Goal: Information Seeking & Learning: Learn about a topic

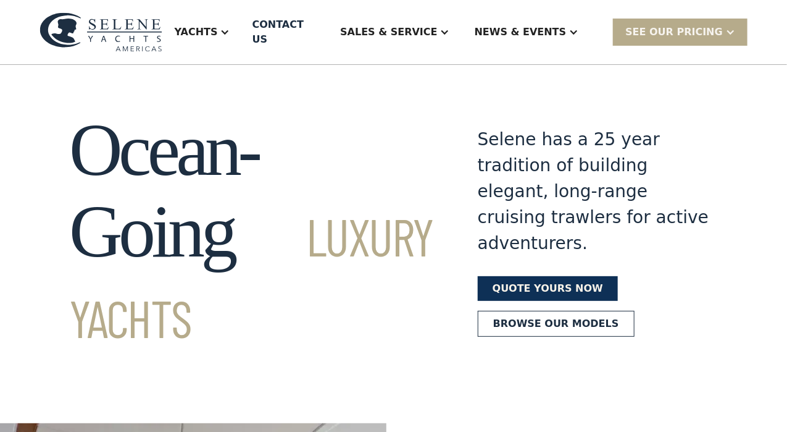
click at [511, 276] on link "Quote yours now" at bounding box center [548, 288] width 140 height 25
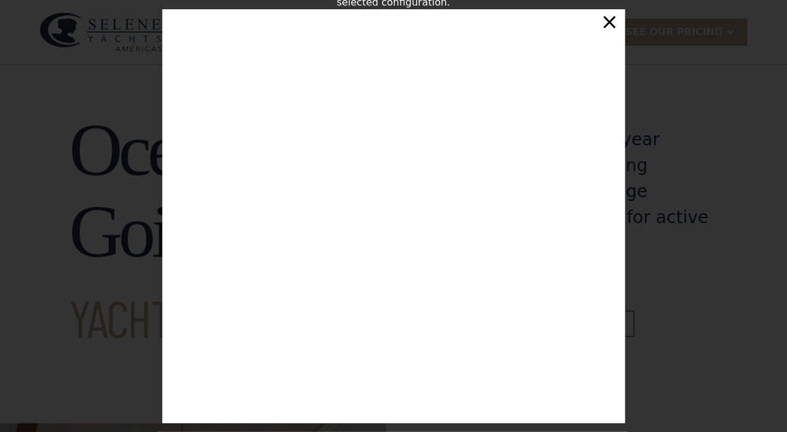
scroll to position [209, 0]
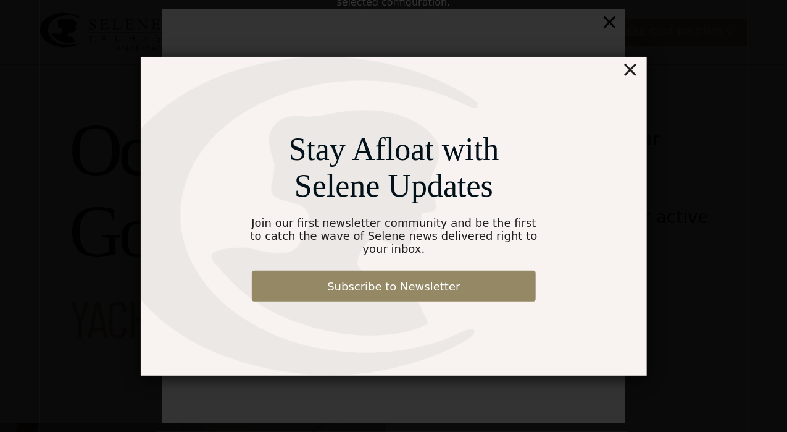
click at [633, 77] on div "×" at bounding box center [630, 69] width 18 height 25
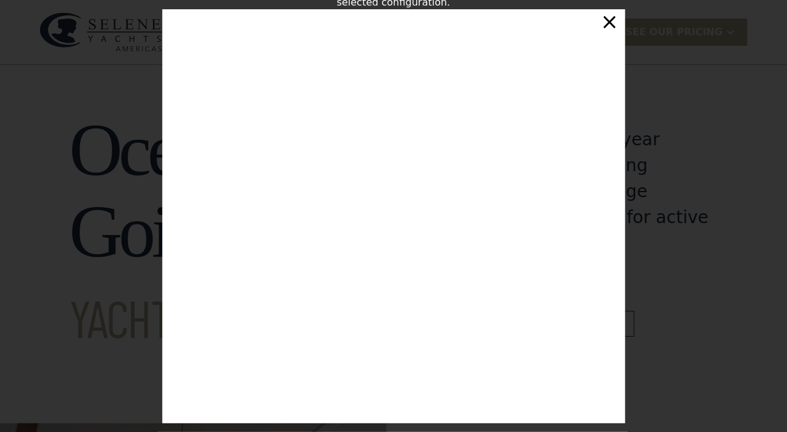
click at [613, 23] on div "×" at bounding box center [610, 21] width 18 height 25
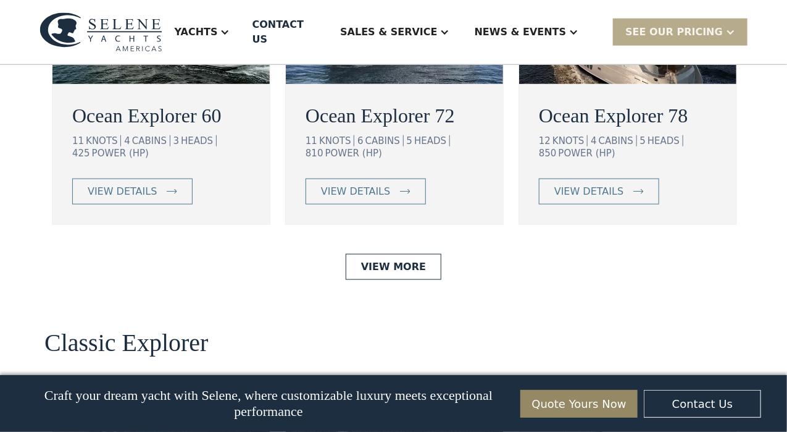
scroll to position [2347, 0]
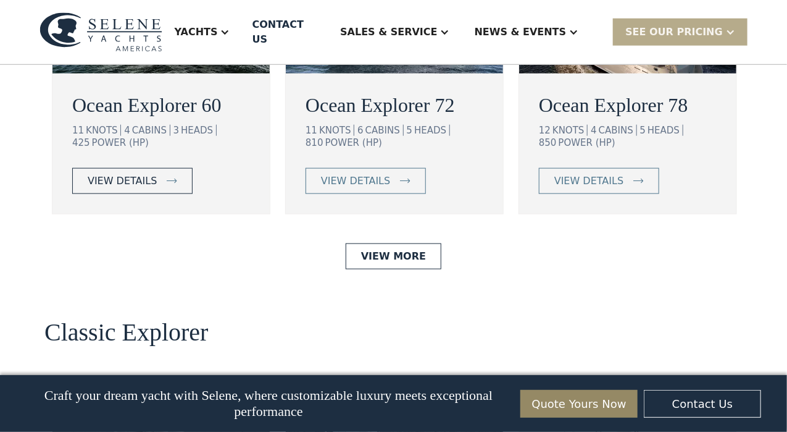
click at [118, 188] on div "view details" at bounding box center [122, 180] width 69 height 15
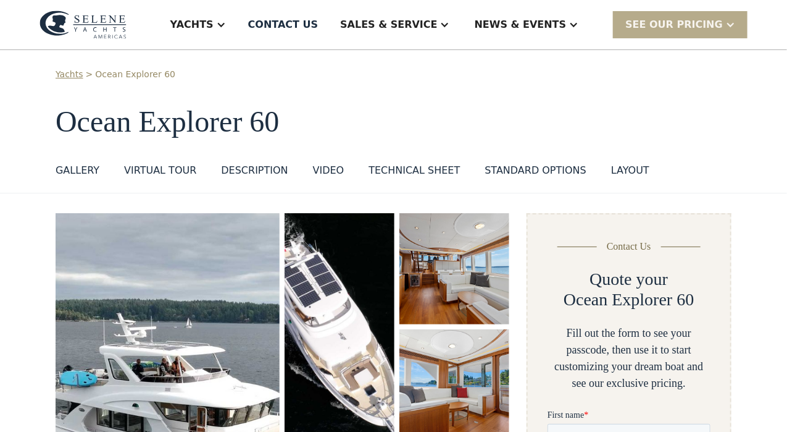
scroll to position [10, 0]
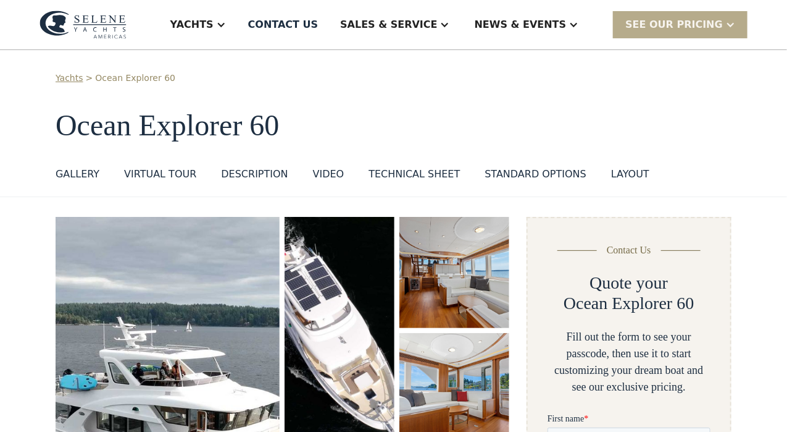
click at [521, 176] on div "standard options" at bounding box center [536, 174] width 102 height 15
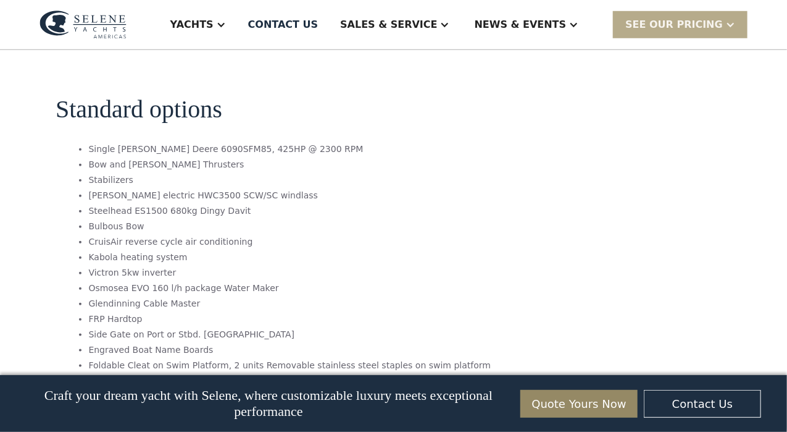
scroll to position [2213, 0]
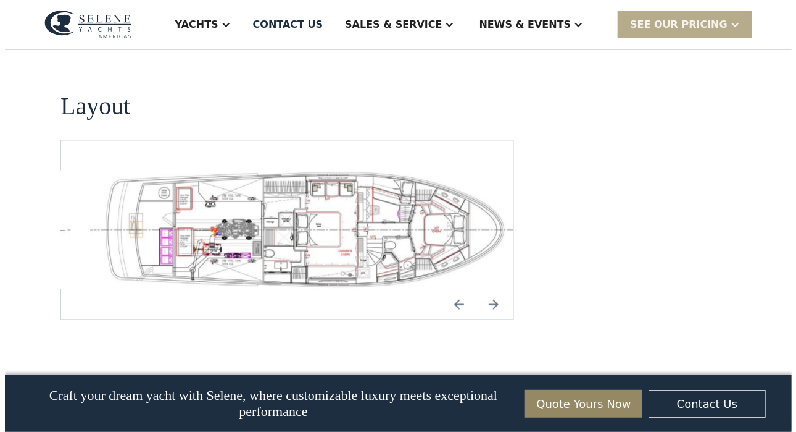
scroll to position [2694, 0]
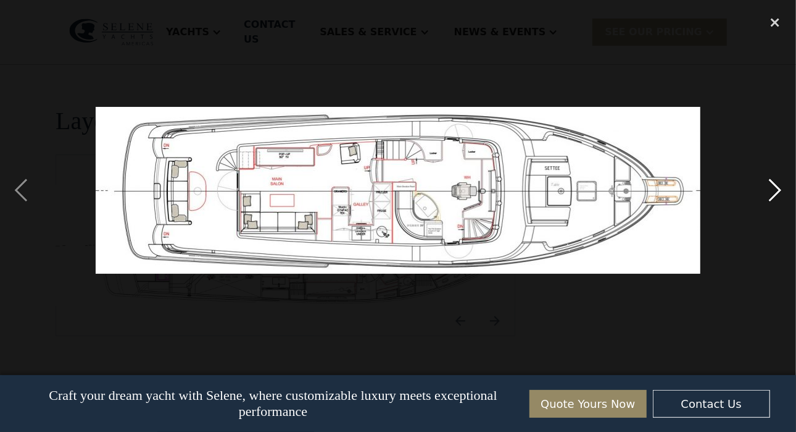
click at [774, 197] on div "next image" at bounding box center [775, 190] width 42 height 362
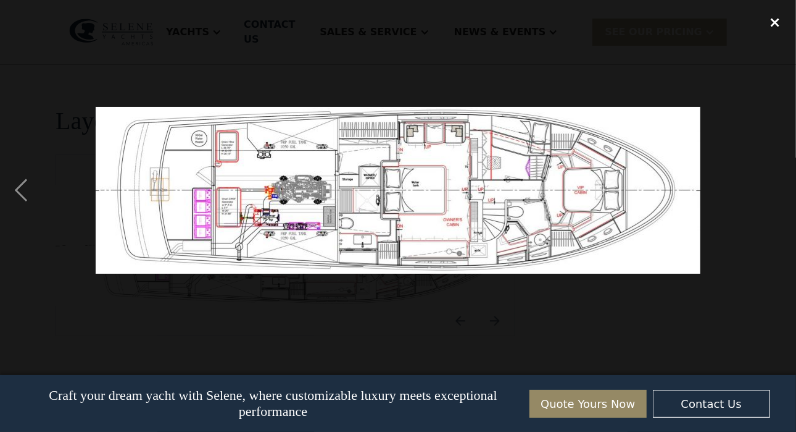
click at [775, 27] on div "close lightbox" at bounding box center [775, 22] width 42 height 27
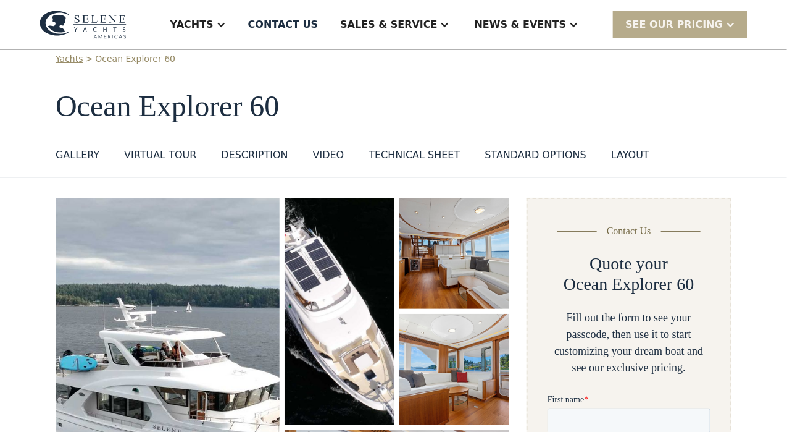
scroll to position [0, 0]
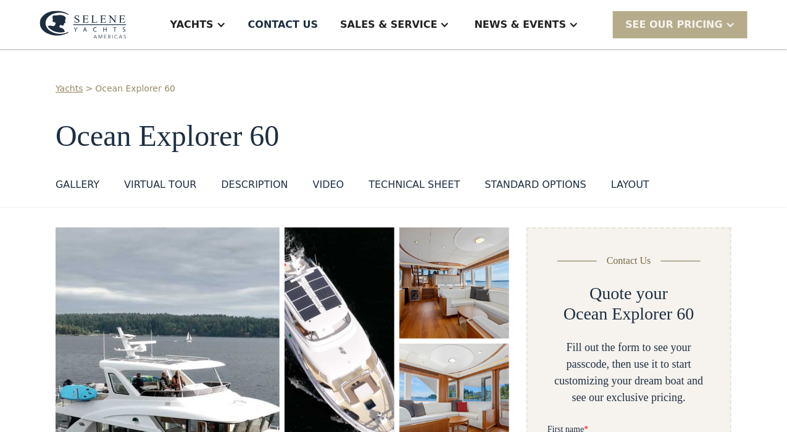
click at [403, 190] on div "Technical sheet" at bounding box center [414, 184] width 91 height 15
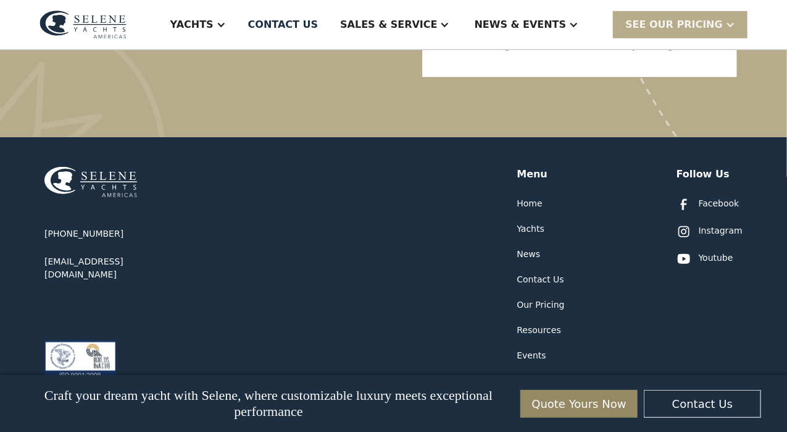
scroll to position [3926, 0]
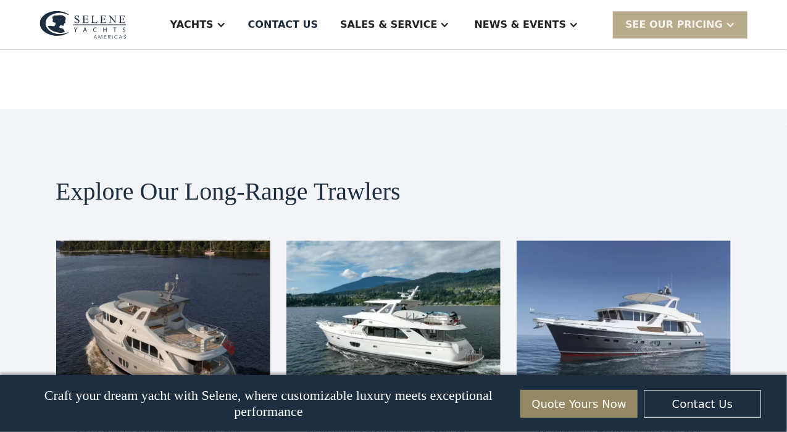
click at [69, 240] on img at bounding box center [163, 311] width 214 height 142
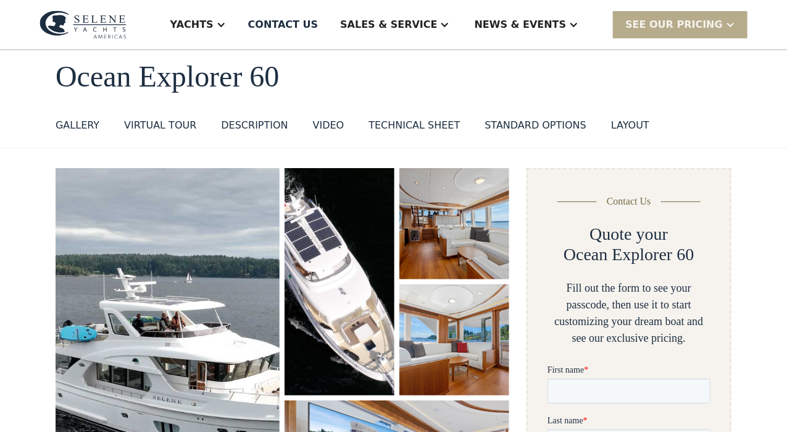
scroll to position [0, 0]
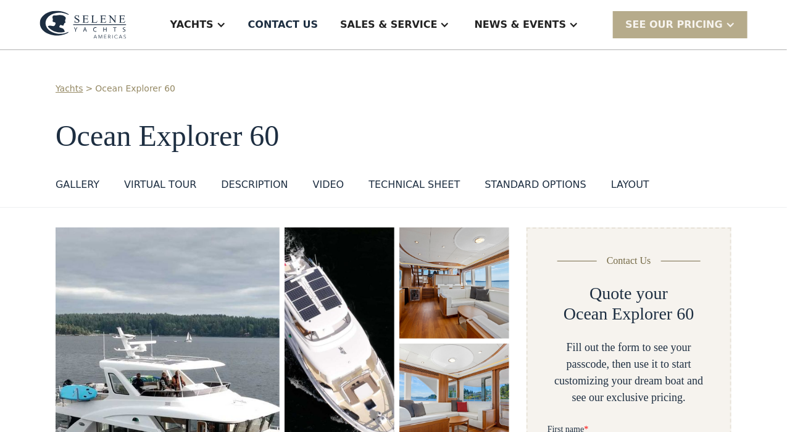
click at [234, 191] on div "DESCRIPTION" at bounding box center [254, 184] width 67 height 15
